Goal: Information Seeking & Learning: Learn about a topic

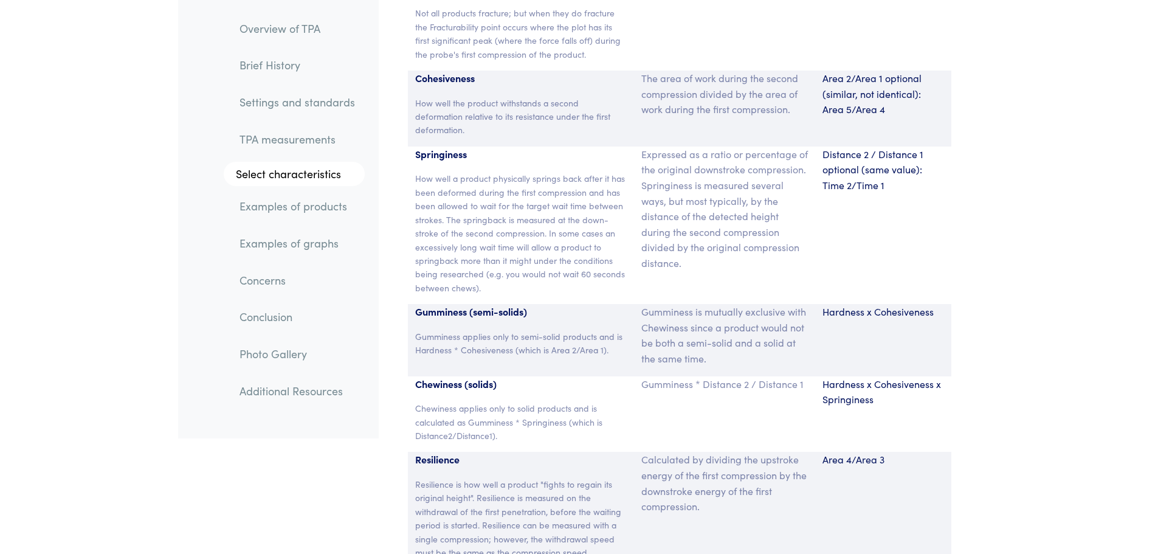
scroll to position [8087, 0]
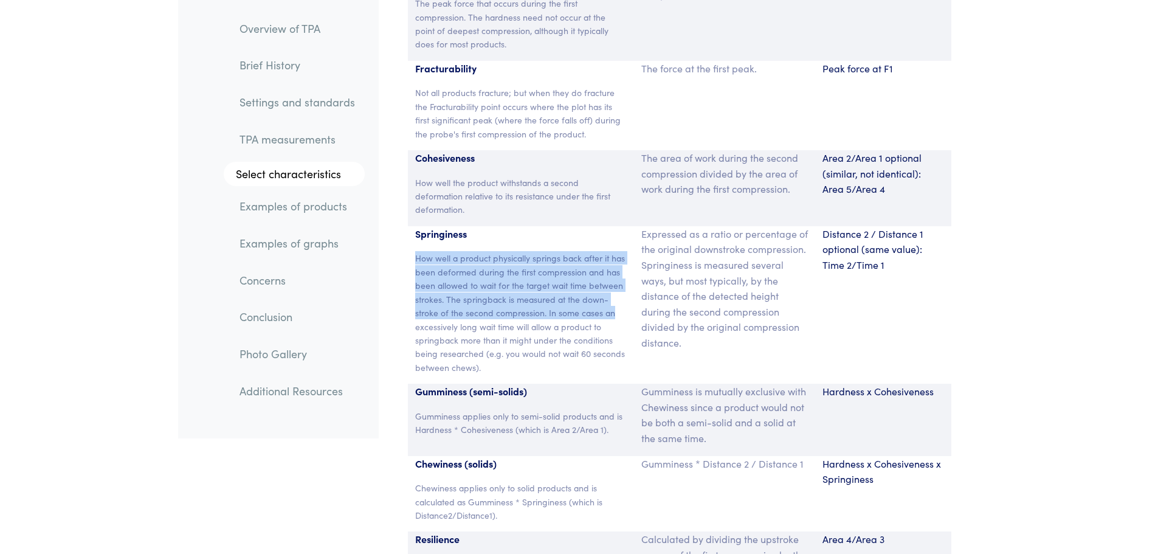
drag, startPoint x: 417, startPoint y: 256, endPoint x: 629, endPoint y: 316, distance: 220.0
click at [629, 316] on div "Springiness How well a product physically springs back after it has been deform…" at bounding box center [521, 304] width 227 height 157
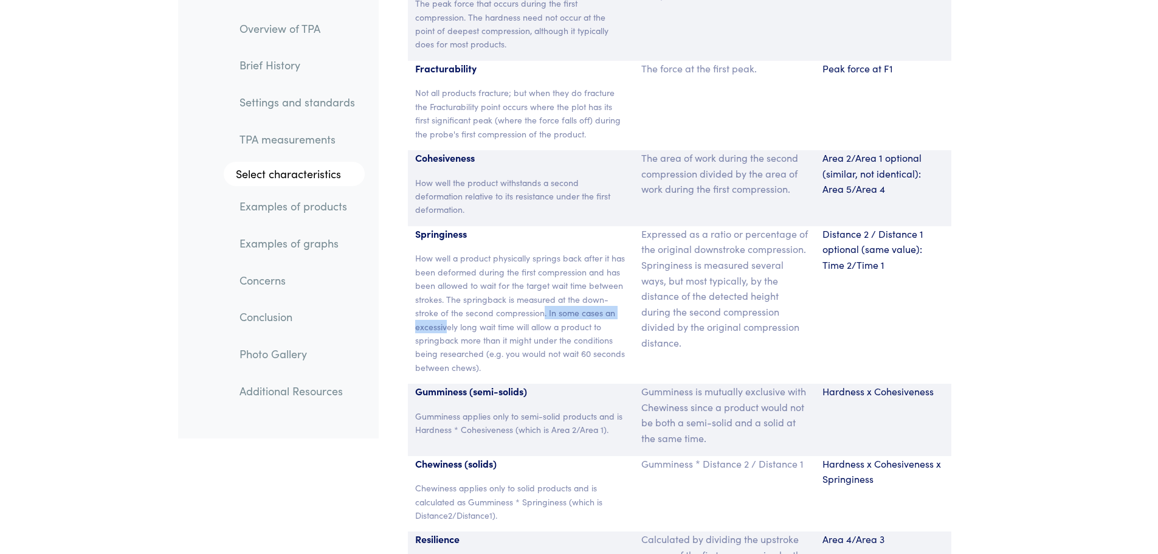
drag, startPoint x: 544, startPoint y: 313, endPoint x: 448, endPoint y: 325, distance: 96.9
click at [448, 325] on p "How well a product physically springs back after it has been deformed during th…" at bounding box center [521, 312] width 212 height 123
drag, startPoint x: 549, startPoint y: 311, endPoint x: 537, endPoint y: 359, distance: 49.6
click at [537, 359] on p "How well a product physically springs back after it has been deformed during th…" at bounding box center [521, 312] width 212 height 123
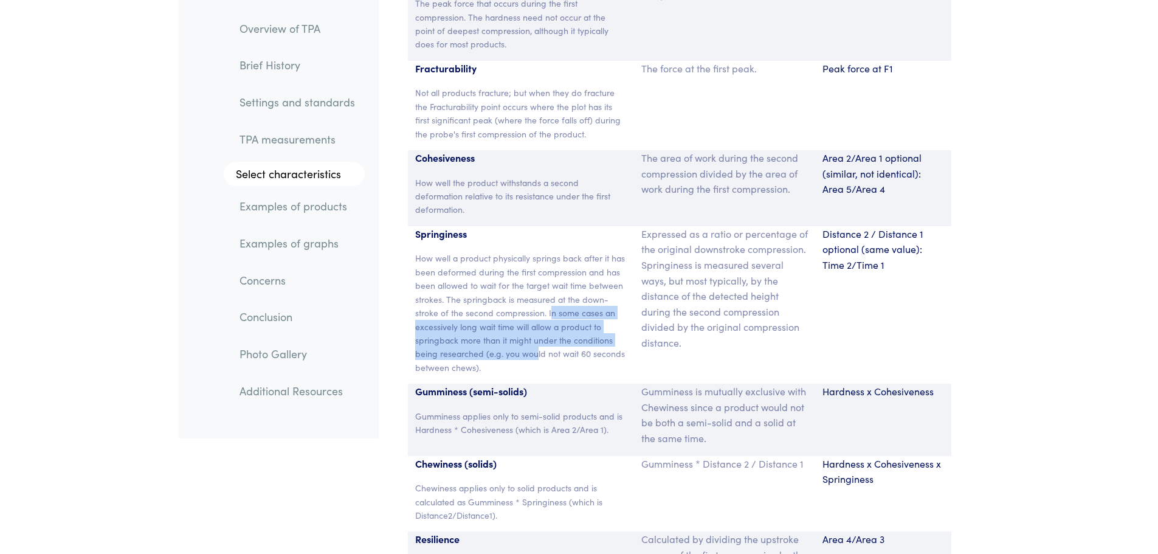
click at [537, 359] on p "How well a product physically springs back after it has been deformed during th…" at bounding box center [521, 312] width 212 height 123
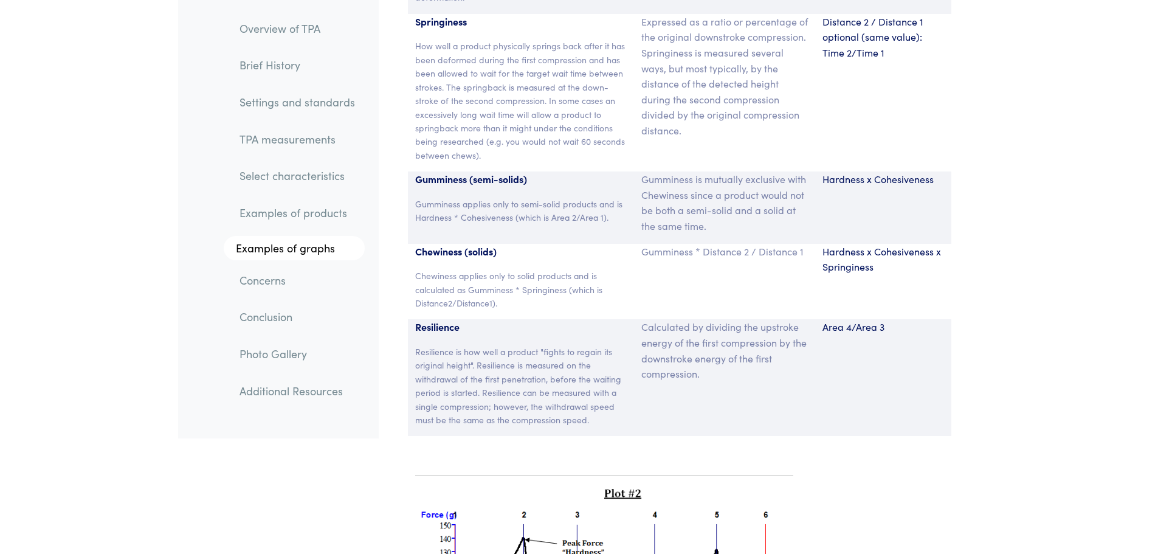
scroll to position [8691, 0]
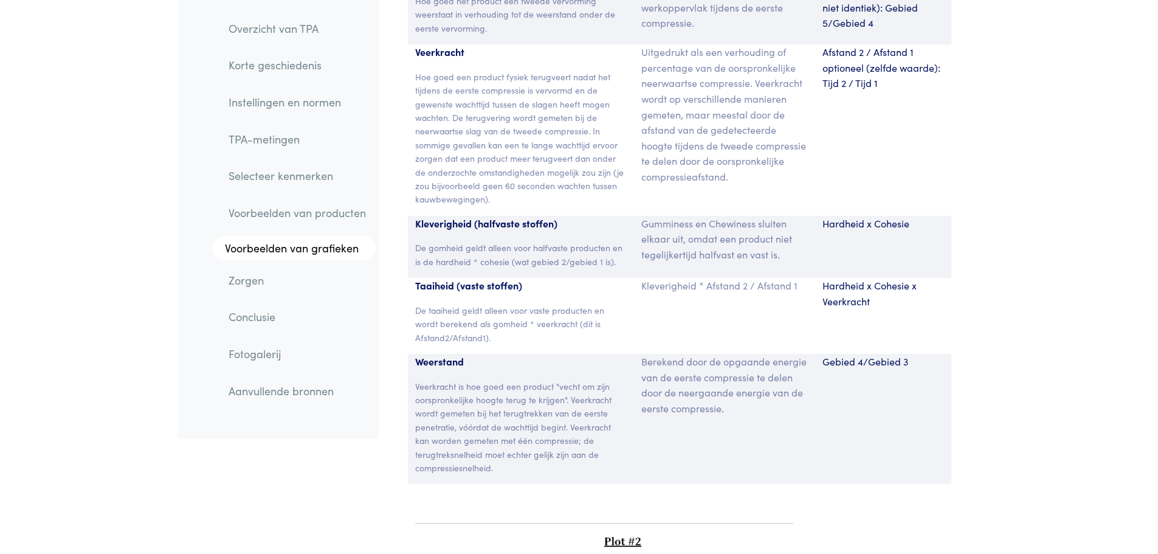
click at [451, 380] on font "Veerkracht is hoe goed een product "vecht om zijn oorspronkelijke hoogte terug …" at bounding box center [513, 427] width 196 height 94
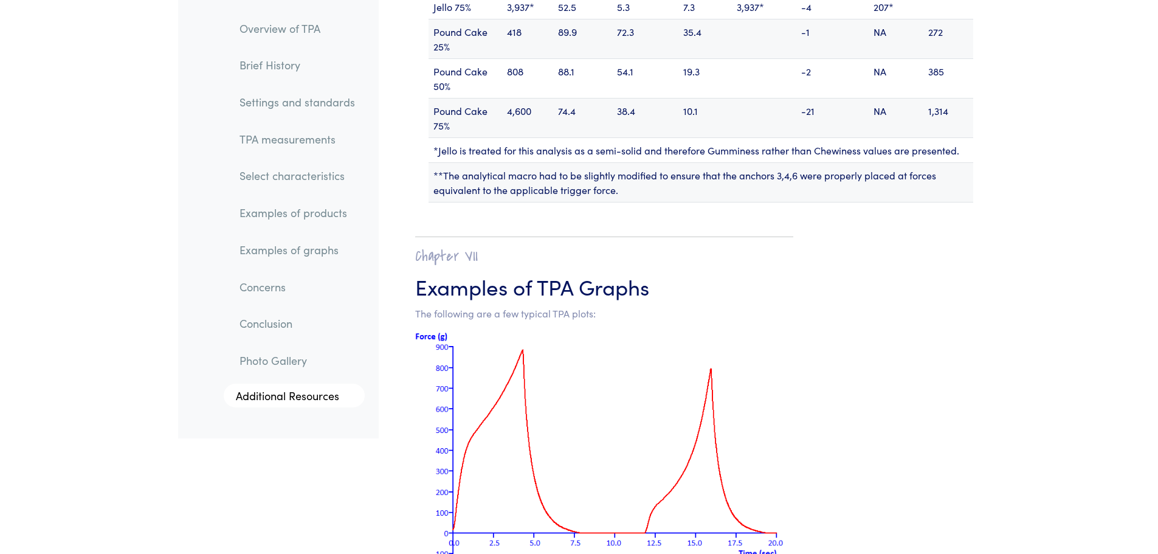
scroll to position [14494, 0]
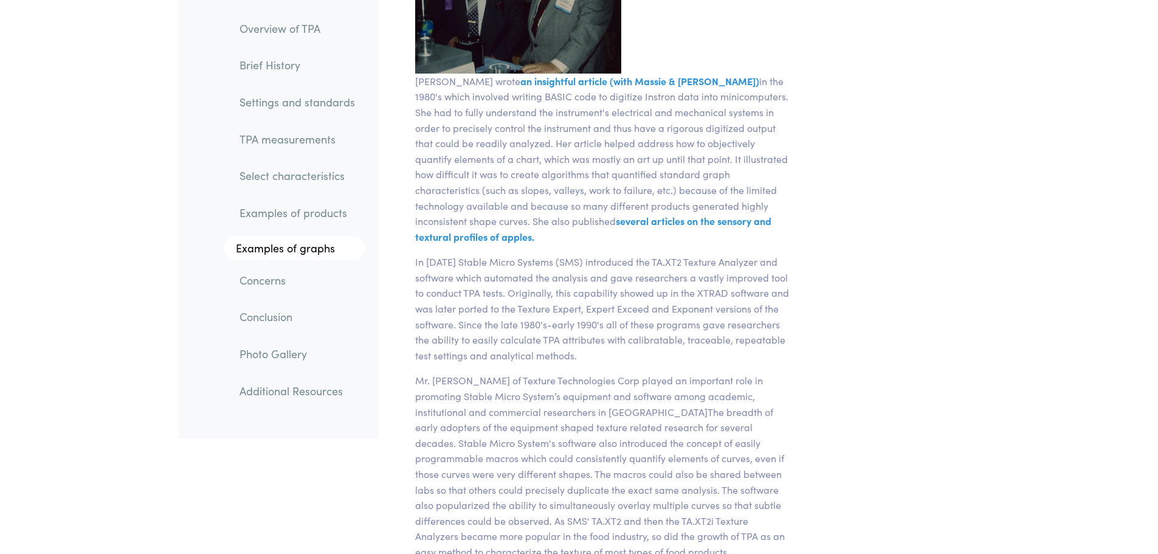
scroll to position [0, 0]
